Goal: Task Accomplishment & Management: Use online tool/utility

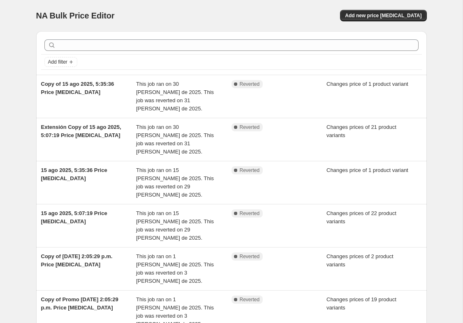
click at [403, 16] on span "Add new price [MEDICAL_DATA]" at bounding box center [383, 15] width 76 height 7
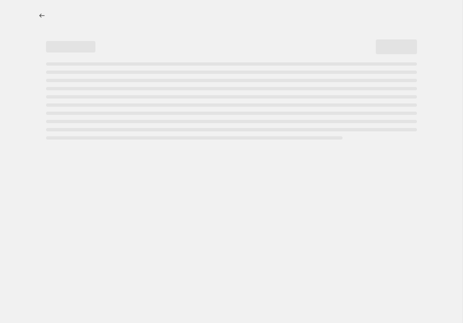
select select "percentage"
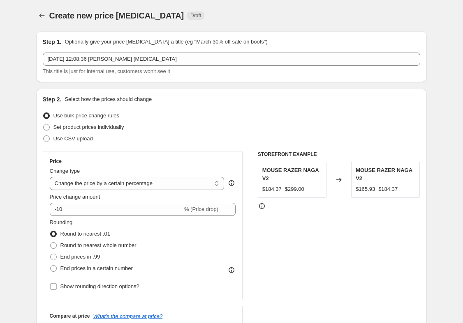
click at [118, 128] on span "Set product prices individually" at bounding box center [88, 127] width 71 height 6
click at [44, 124] on input "Set product prices individually" at bounding box center [43, 124] width 0 height 0
radio input "true"
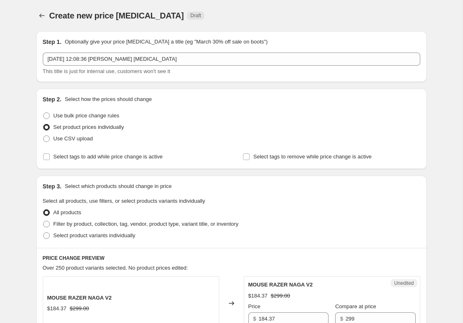
click at [169, 224] on span "Filter by product, collection, tag, vendor, product type, variant title, or inv…" at bounding box center [145, 224] width 185 height 6
click at [44, 221] on input "Filter by product, collection, tag, vendor, product type, variant title, or inv…" at bounding box center [43, 221] width 0 height 0
radio input "true"
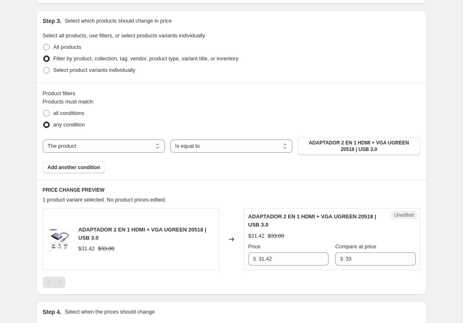
scroll to position [168, 0]
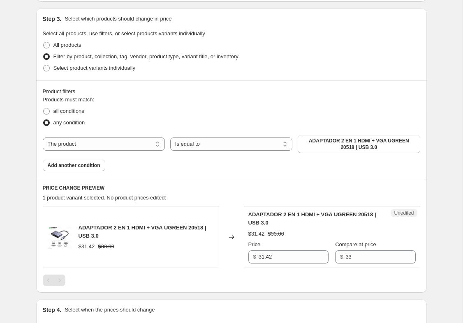
click at [260, 146] on select "Is equal to Is not equal to" at bounding box center [231, 144] width 122 height 13
click at [149, 143] on select "The product The product's collection The product's tag The product's vendor The…" at bounding box center [104, 144] width 122 height 13
select select "collection"
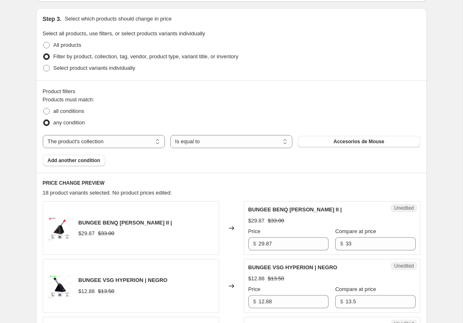
click at [368, 145] on span "Accesorios de Mouse" at bounding box center [358, 141] width 51 height 7
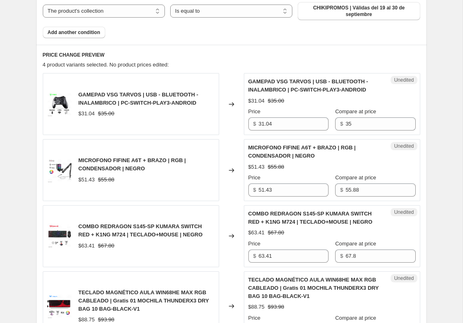
scroll to position [302, 0]
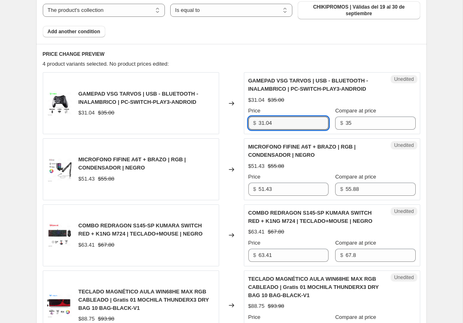
click at [299, 129] on input "31.04" at bounding box center [293, 123] width 70 height 13
type input "3"
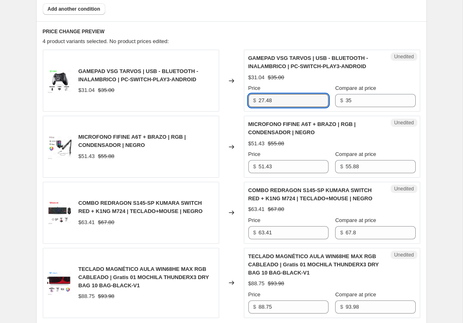
scroll to position [325, 0]
type input "27.48"
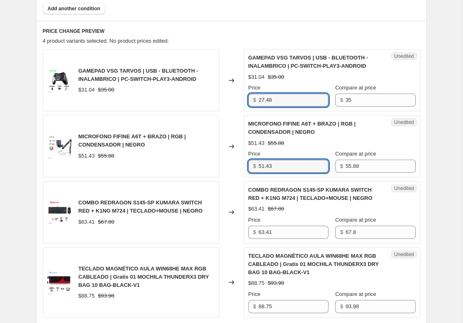
click at [292, 168] on input "51.43" at bounding box center [293, 166] width 70 height 13
type input "5"
type input "46.85"
click at [433, 157] on div "Create new price change job. This page is ready Create new price change job Dra…" at bounding box center [231, 72] width 410 height 794
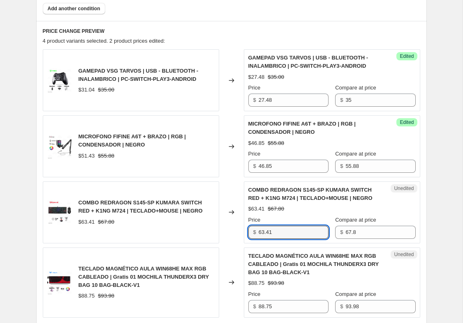
click at [287, 233] on input "63.41" at bounding box center [293, 232] width 70 height 13
type input "6"
type input "54.71"
click at [437, 251] on div "Create new price change job. This page is ready Create new price change job Dra…" at bounding box center [231, 72] width 462 height 794
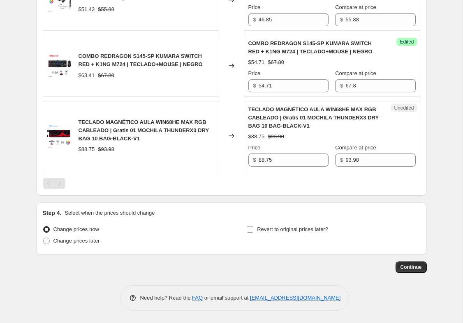
scroll to position [481, 0]
click at [256, 224] on label "Revert to original prices later?" at bounding box center [287, 230] width 82 height 12
click at [253, 226] on input "Revert to original prices later?" at bounding box center [249, 229] width 7 height 7
checkbox input "true"
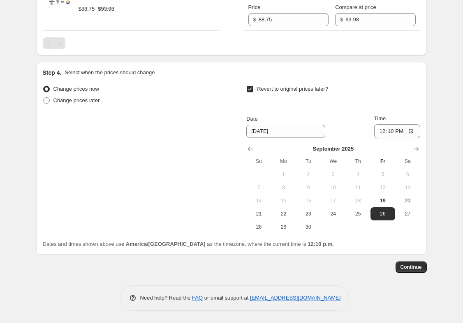
scroll to position [620, 0]
click at [310, 224] on span "30" at bounding box center [308, 227] width 18 height 7
type input "[DATE]"
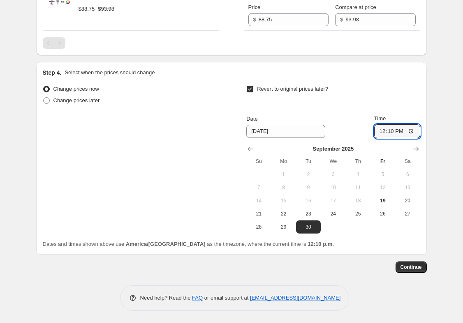
click at [406, 124] on input "12:10" at bounding box center [397, 131] width 46 height 14
type input "23:59"
click at [419, 264] on span "Continue" at bounding box center [410, 267] width 21 height 7
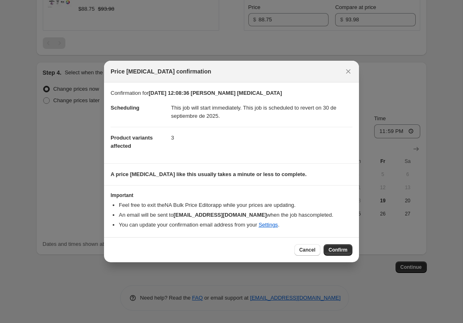
click at [344, 249] on span "Confirm" at bounding box center [337, 250] width 19 height 7
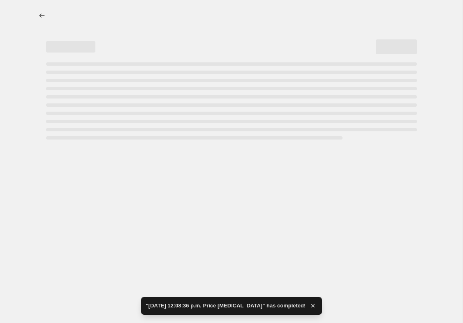
select select "collection"
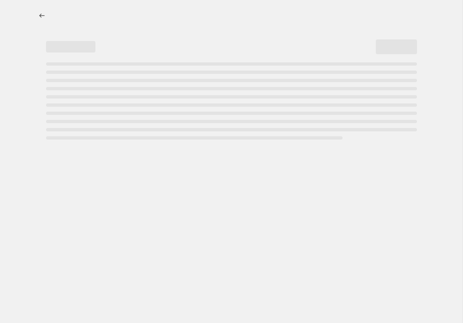
select select "collection"
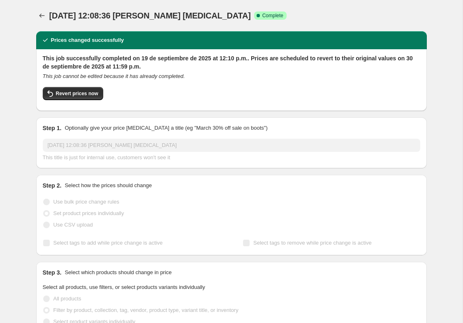
select select "collection"
